Goal: Navigation & Orientation: Find specific page/section

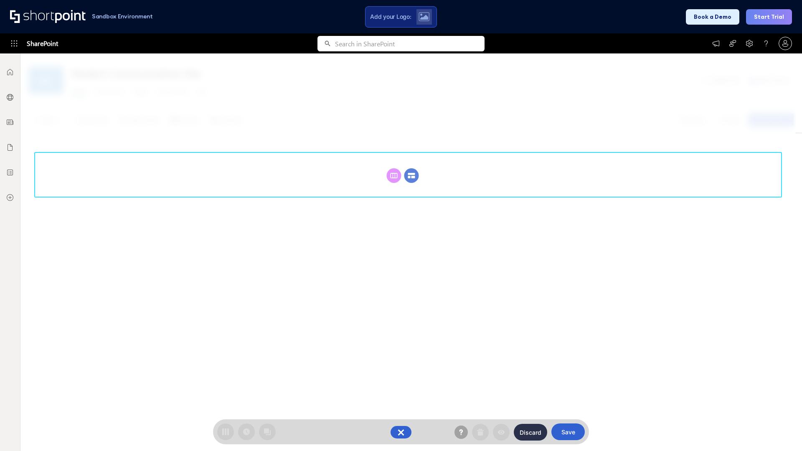
click at [412, 176] on circle at bounding box center [412, 175] width 15 height 15
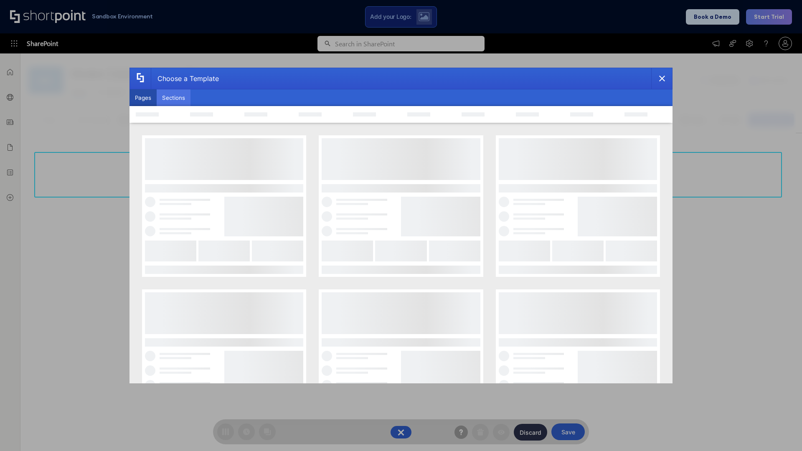
click at [173, 98] on button "Sections" at bounding box center [174, 97] width 34 height 17
type input "News Kit 1"
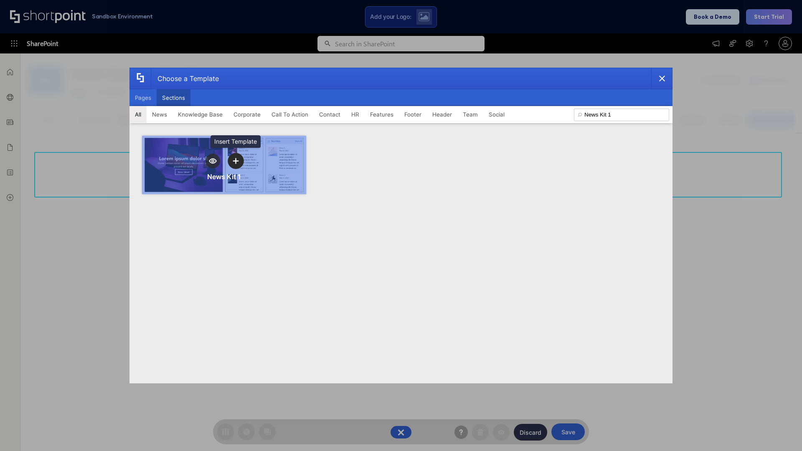
click at [236, 161] on icon "template selector" at bounding box center [236, 161] width 6 height 6
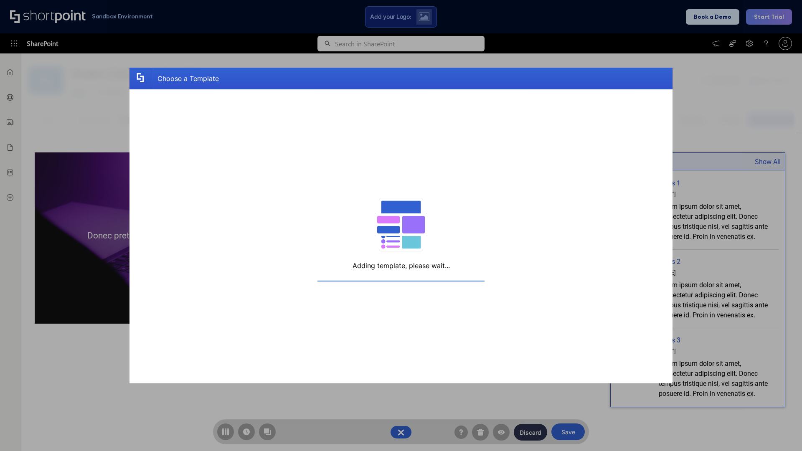
scroll to position [6, 6]
